Goal: Transaction & Acquisition: Purchase product/service

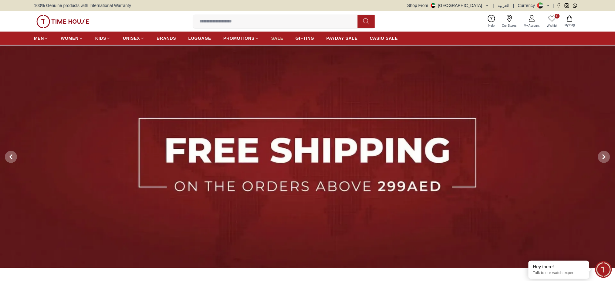
click at [273, 38] on span "SALE" at bounding box center [277, 38] width 12 height 6
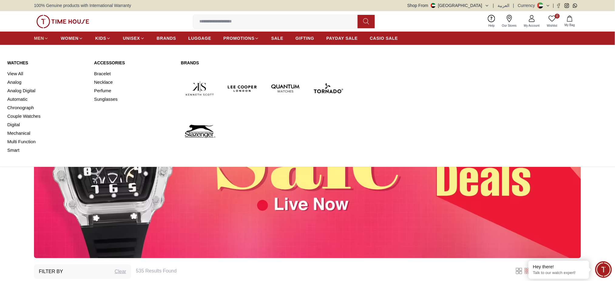
click at [40, 37] on span "MEN" at bounding box center [39, 38] width 10 height 6
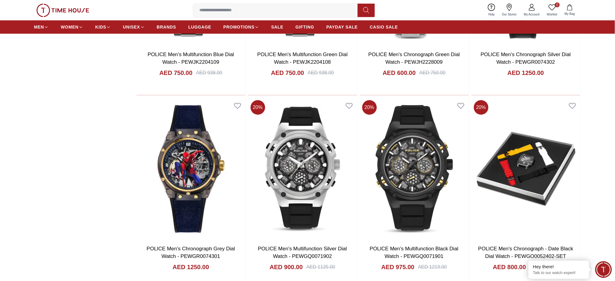
scroll to position [971, 0]
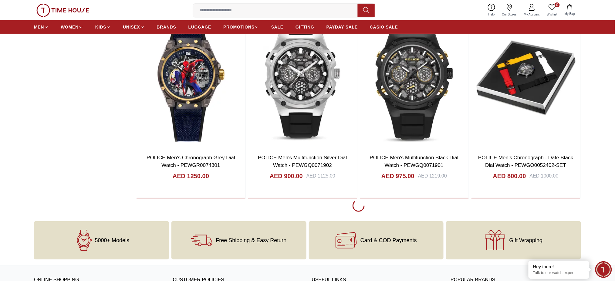
scroll to position [809, 0]
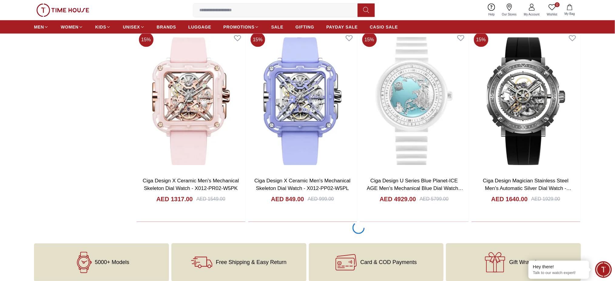
scroll to position [3764, 0]
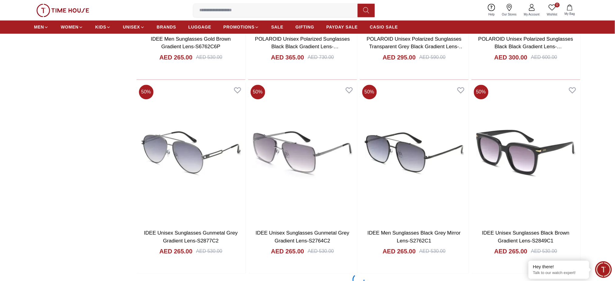
scroll to position [4654, 0]
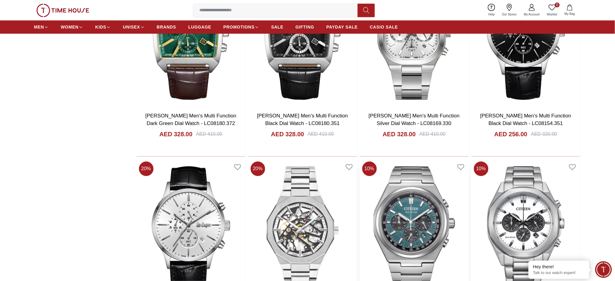
scroll to position [2226, 0]
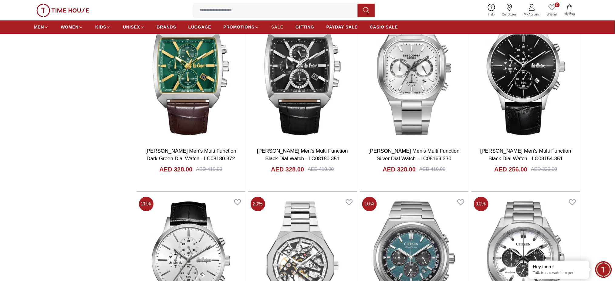
click at [275, 25] on span "SALE" at bounding box center [277, 27] width 12 height 6
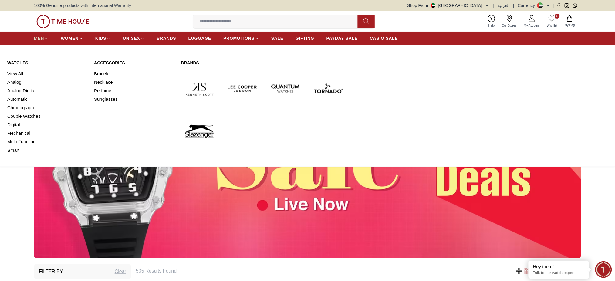
click at [40, 39] on span "MEN" at bounding box center [39, 38] width 10 height 6
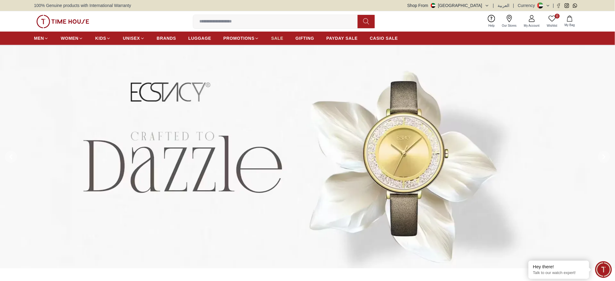
click at [279, 38] on span "SALE" at bounding box center [277, 38] width 12 height 6
